Goal: Task Accomplishment & Management: Manage account settings

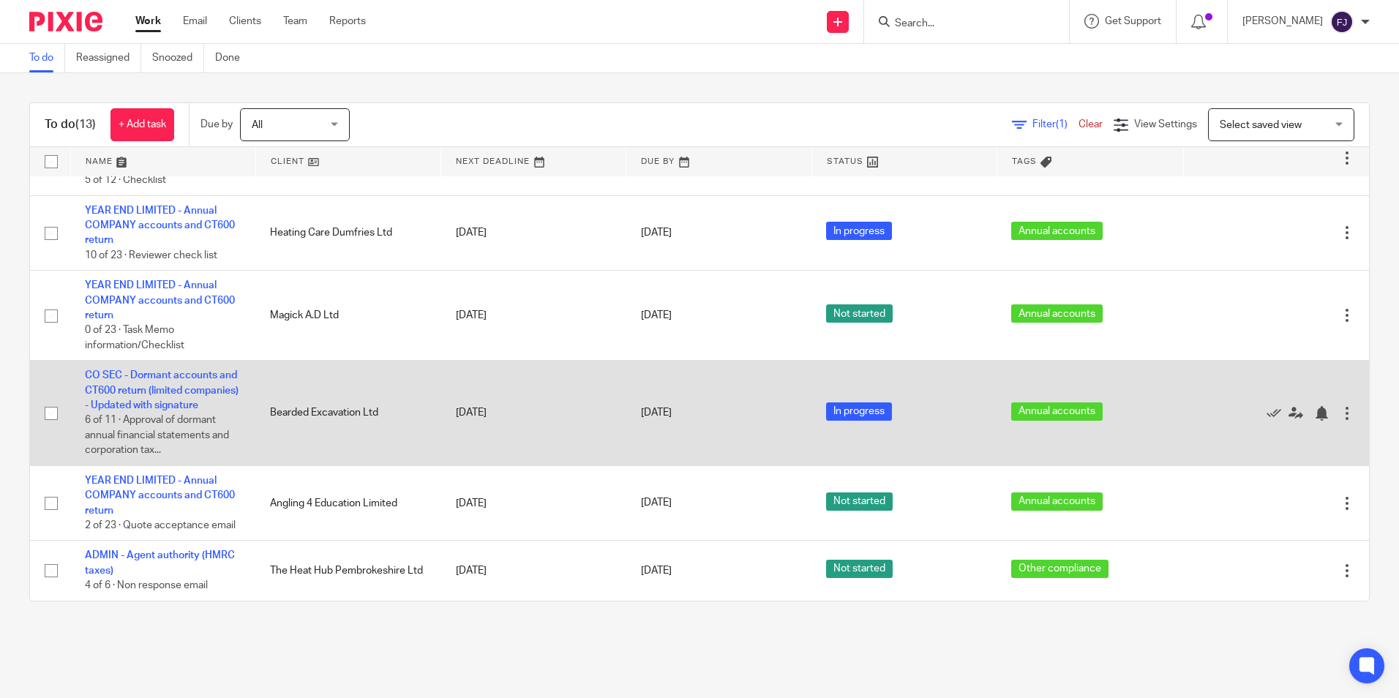
scroll to position [583, 0]
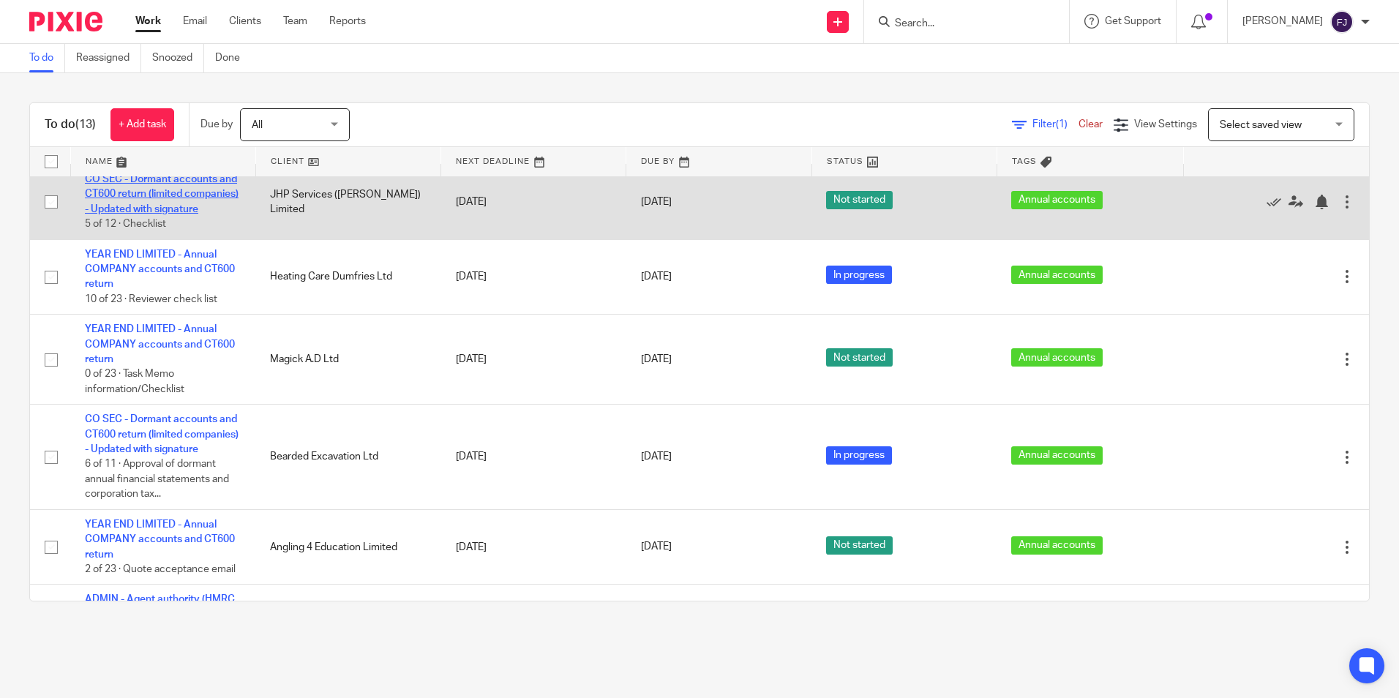
click at [172, 206] on link "CO SEC - Dormant accounts and CT600 return (limited companies) - Updated with s…" at bounding box center [162, 194] width 154 height 40
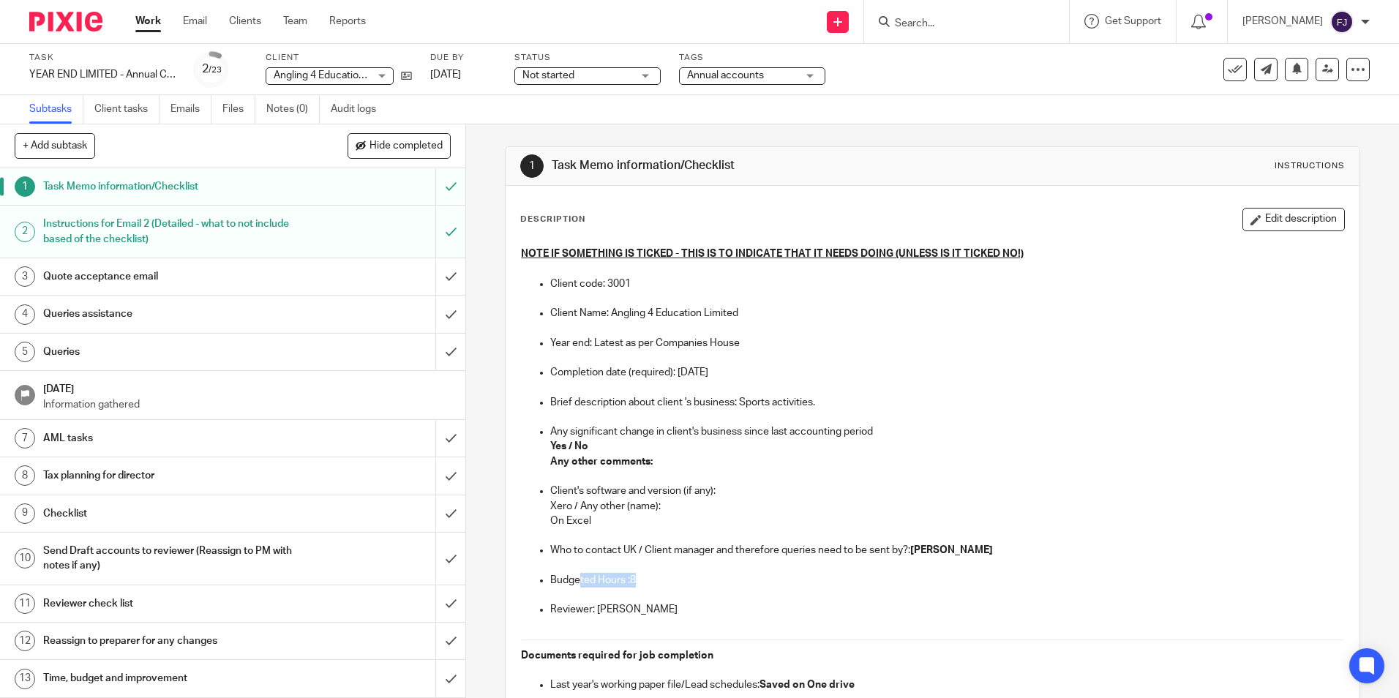
scroll to position [73, 0]
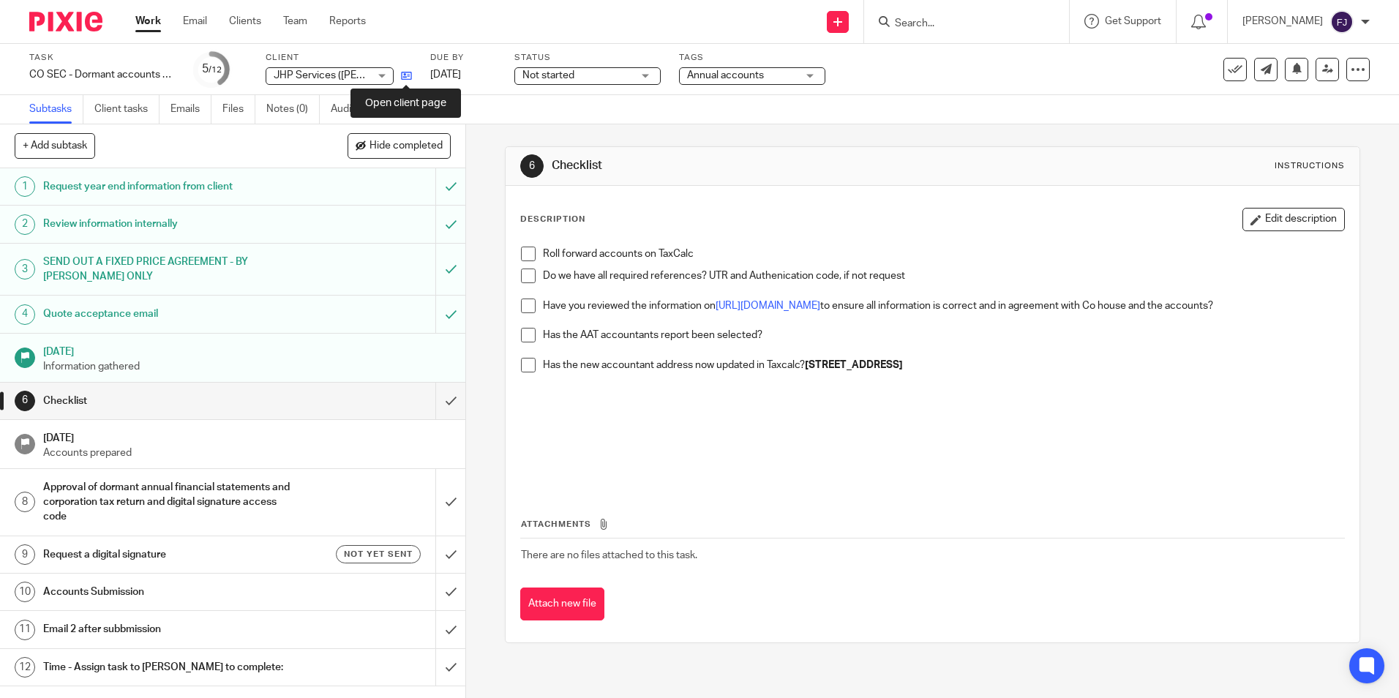
click at [403, 81] on icon at bounding box center [406, 75] width 11 height 11
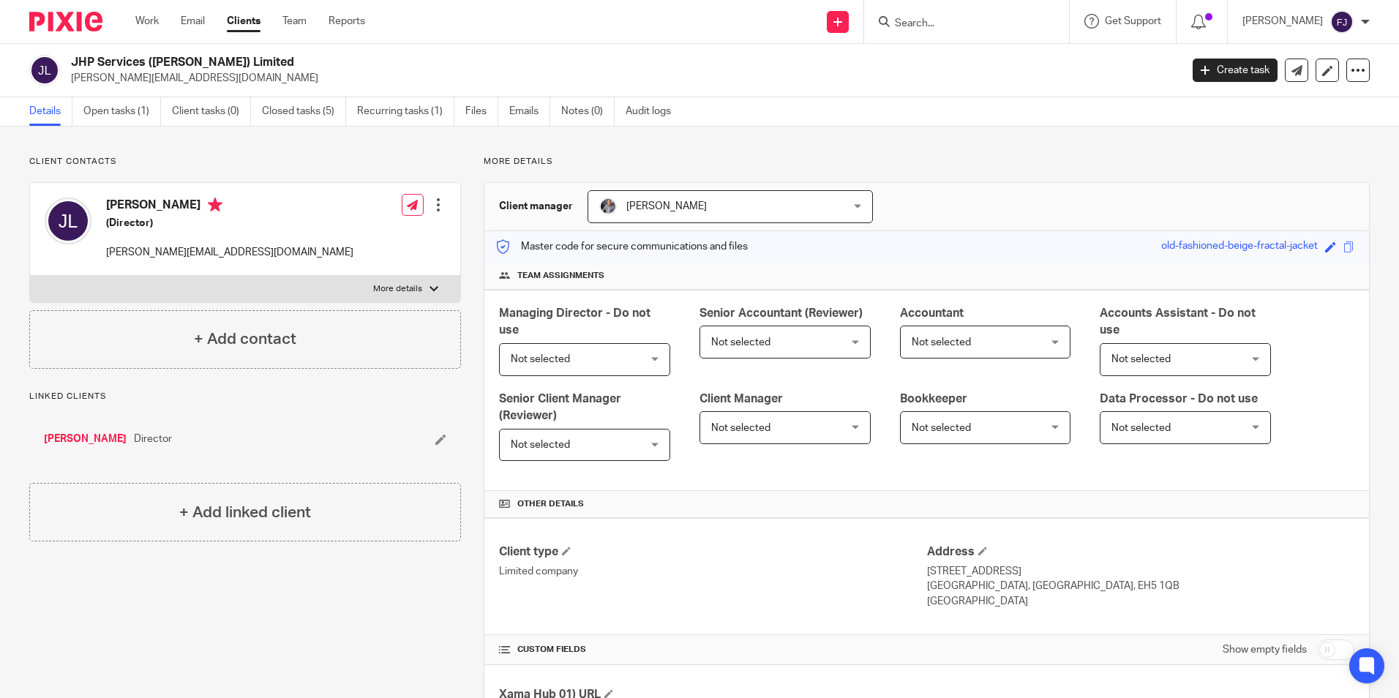
click at [1322, 645] on input "checkbox" at bounding box center [1335, 650] width 37 height 20
checkbox input "true"
